Goal: Navigation & Orientation: Find specific page/section

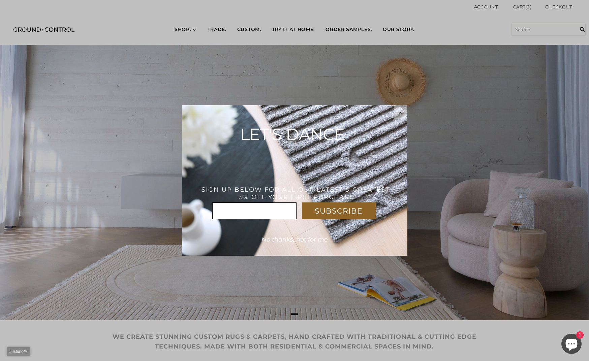
click at [400, 110] on span "x" at bounding box center [401, 111] width 2 height 5
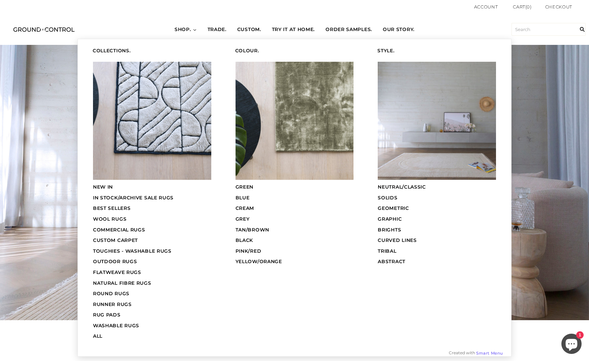
click at [405, 209] on span "GEOMETRIC" at bounding box center [393, 208] width 31 height 6
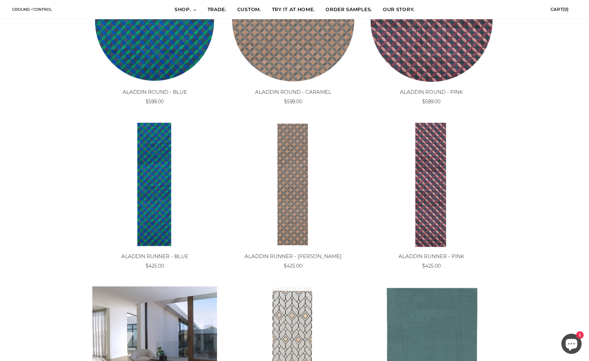
scroll to position [582, 0]
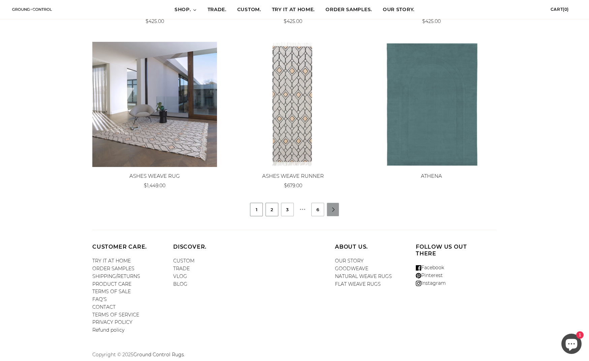
click at [271, 211] on link "2" at bounding box center [272, 209] width 12 height 13
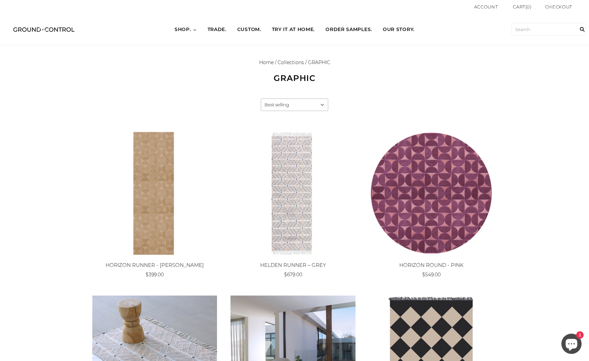
drag, startPoint x: 429, startPoint y: 46, endPoint x: 445, endPoint y: 36, distance: 18.9
click at [445, 36] on ul "HOME SHOP BEST SELLERS NEW IN WOOL RUGS NATURAL FIBRE RUGS COTTON RUGS FLATWEAV…" at bounding box center [295, 29] width 434 height 19
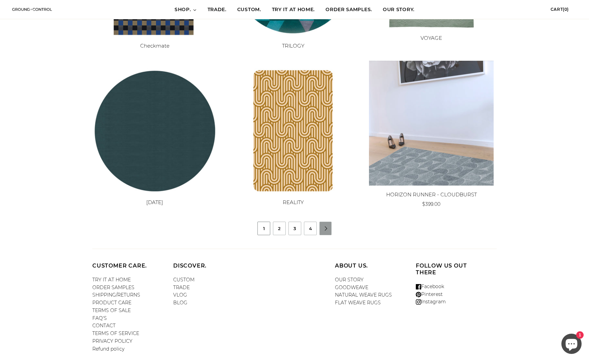
scroll to position [566, 0]
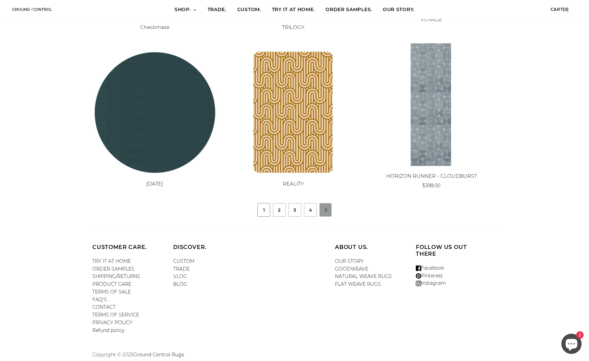
click at [272, 211] on ul "1 2 3 4 " at bounding box center [294, 209] width 425 height 13
click at [277, 209] on link "2" at bounding box center [279, 209] width 12 height 13
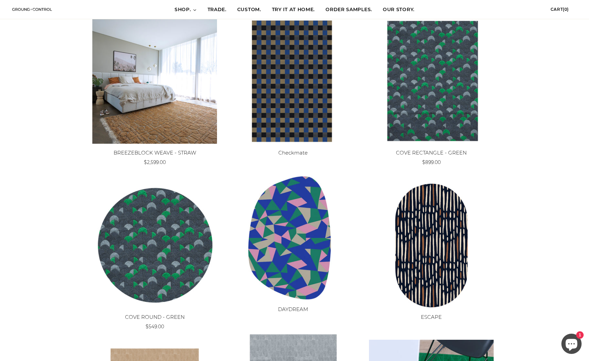
scroll to position [450, 0]
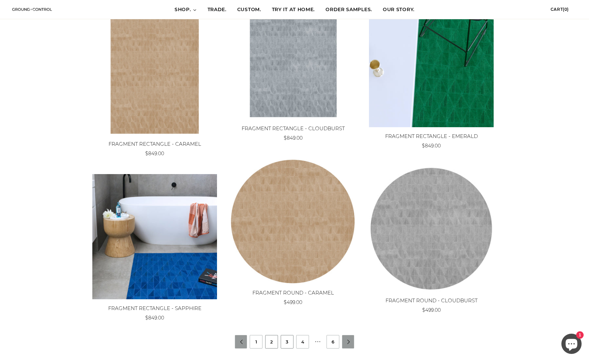
click at [287, 342] on link "3" at bounding box center [287, 341] width 12 height 13
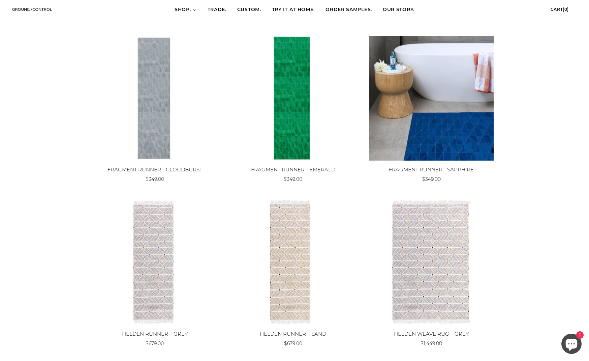
scroll to position [562, 0]
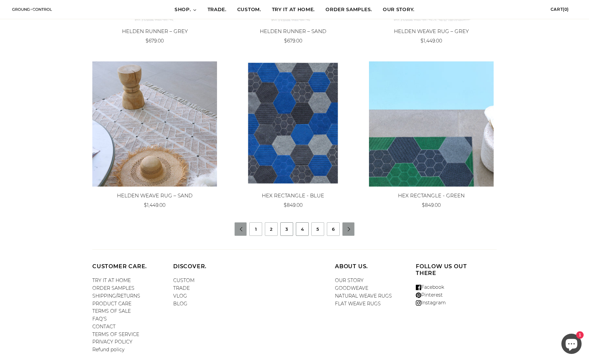
click at [303, 231] on link "4" at bounding box center [302, 229] width 12 height 13
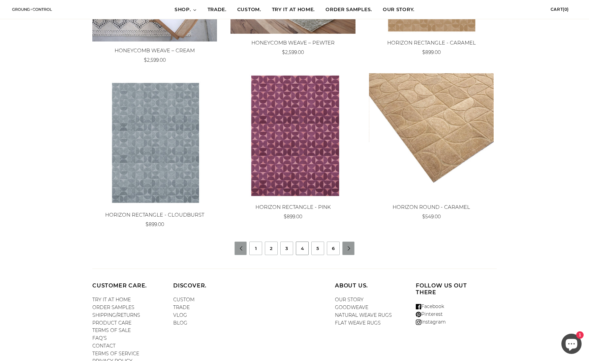
scroll to position [582, 0]
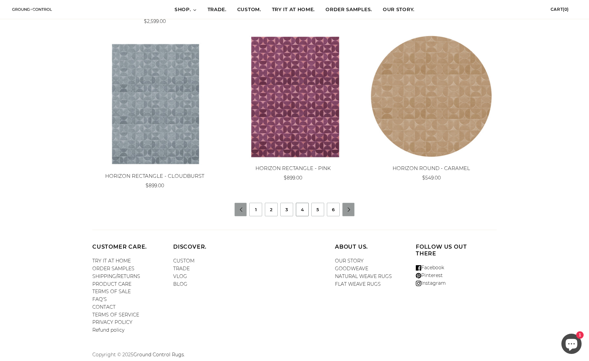
click at [314, 212] on link "5" at bounding box center [318, 209] width 12 height 13
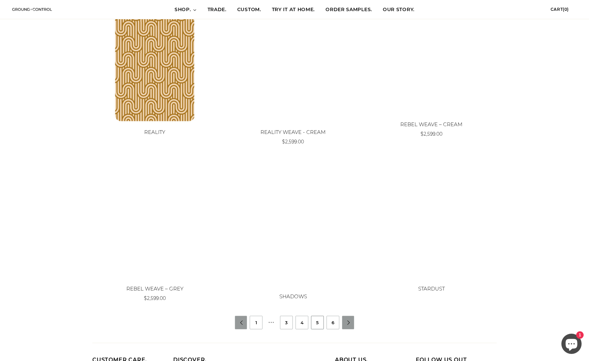
scroll to position [562, 0]
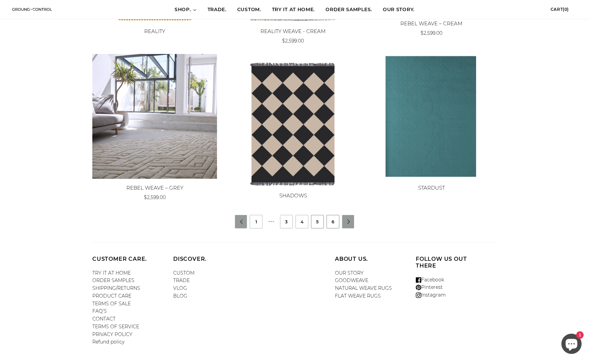
click at [336, 225] on link "6" at bounding box center [333, 221] width 12 height 13
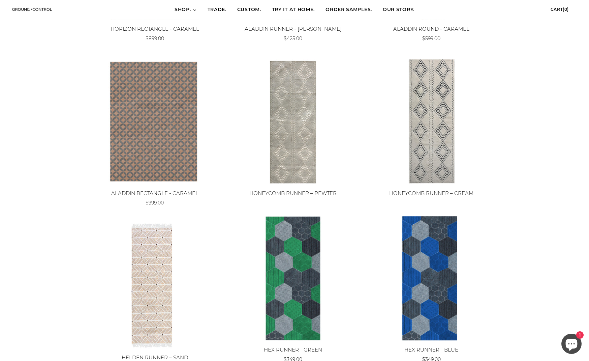
scroll to position [450, 0]
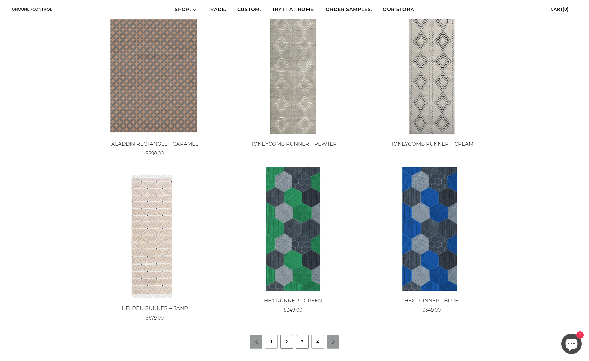
click at [299, 336] on link "3" at bounding box center [302, 341] width 12 height 13
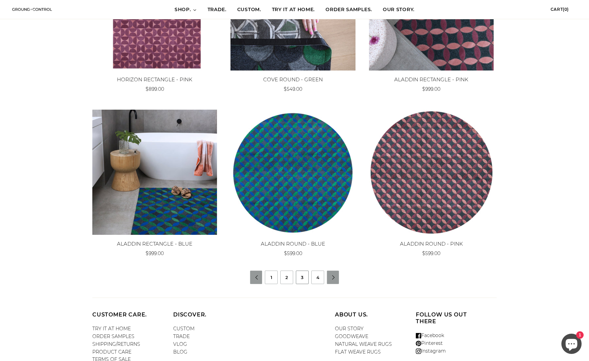
scroll to position [562, 0]
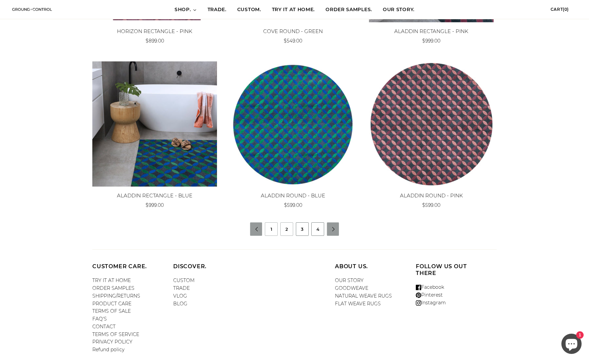
click at [322, 230] on link "4" at bounding box center [318, 229] width 12 height 13
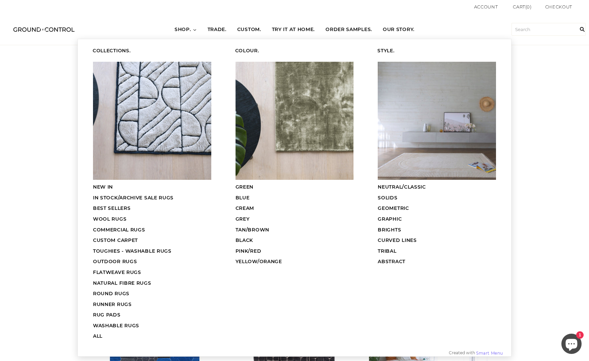
click at [187, 31] on span "SHOP." at bounding box center [183, 29] width 17 height 7
click at [143, 157] on img at bounding box center [152, 121] width 118 height 118
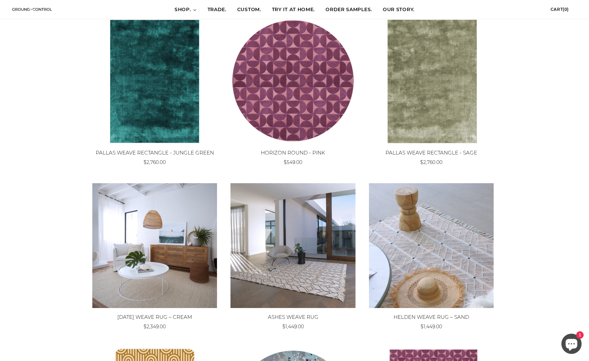
scroll to position [562, 0]
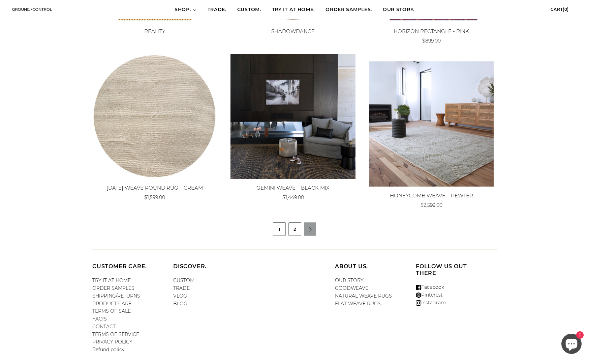
click at [292, 227] on link "2" at bounding box center [295, 229] width 12 height 13
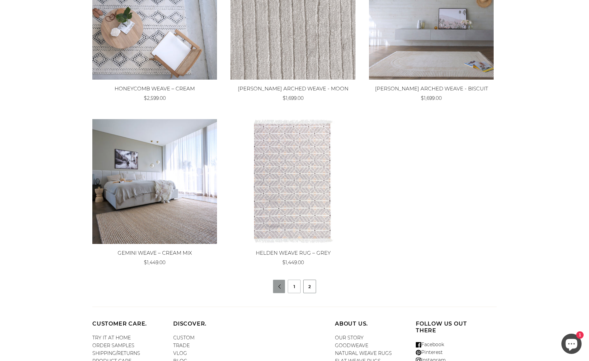
scroll to position [253, 0]
